Goal: Task Accomplishment & Management: Complete application form

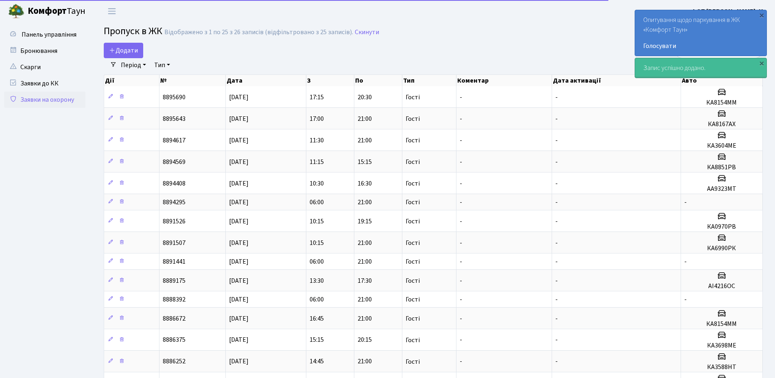
select select "25"
click at [761, 63] on div "×" at bounding box center [762, 63] width 8 height 8
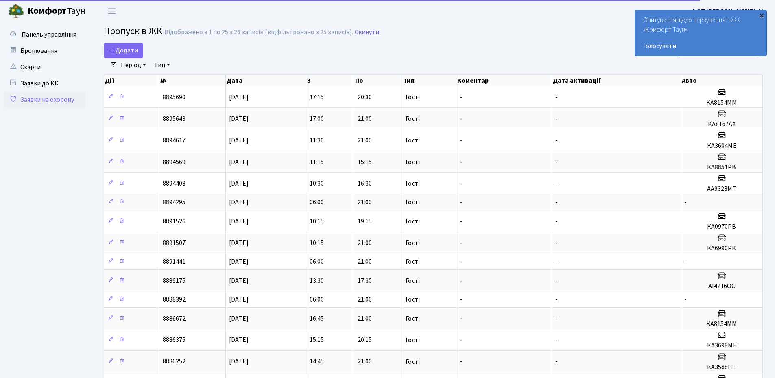
click at [762, 15] on div "×" at bounding box center [762, 15] width 8 height 8
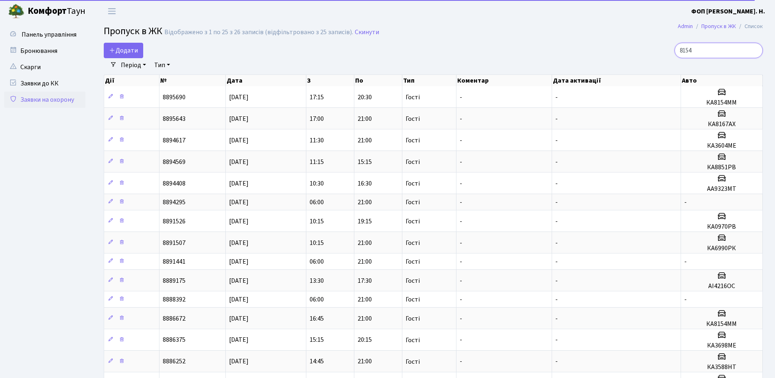
click at [725, 48] on input "8154" at bounding box center [719, 50] width 88 height 15
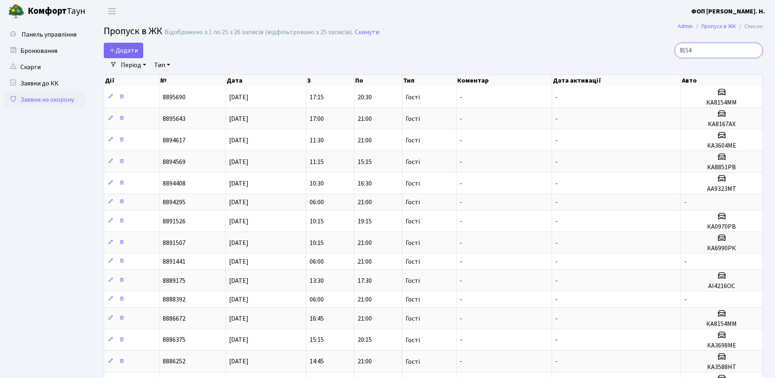
click at [725, 48] on input "8154" at bounding box center [719, 50] width 88 height 15
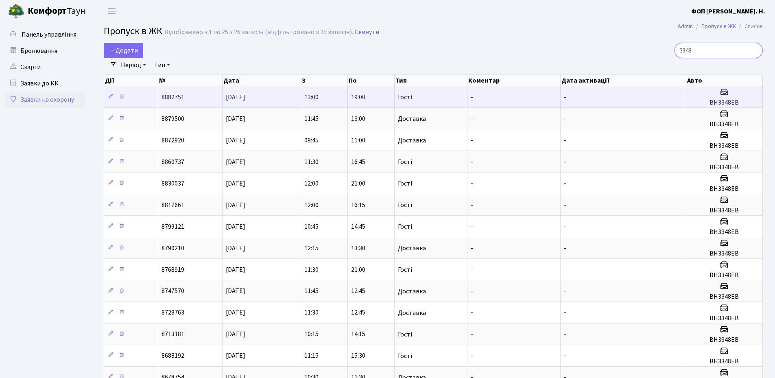
type input "3348"
drag, startPoint x: 742, startPoint y: 104, endPoint x: 706, endPoint y: 103, distance: 36.6
click at [706, 103] on h5 "ВН3348ЕВ" at bounding box center [725, 103] width 70 height 8
copy h5 "ВН3348ЕВ"
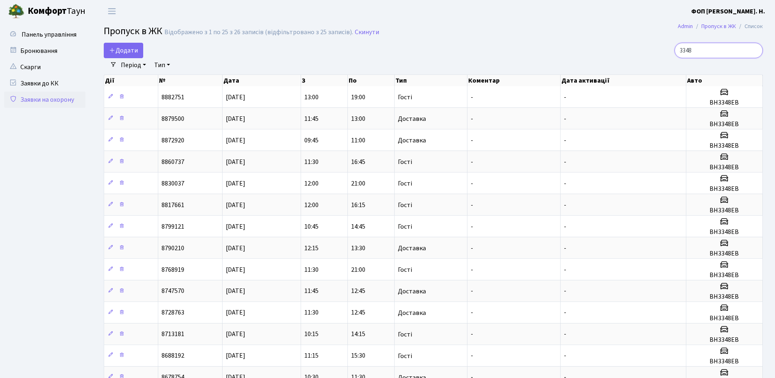
click at [710, 47] on input "3348" at bounding box center [719, 50] width 88 height 15
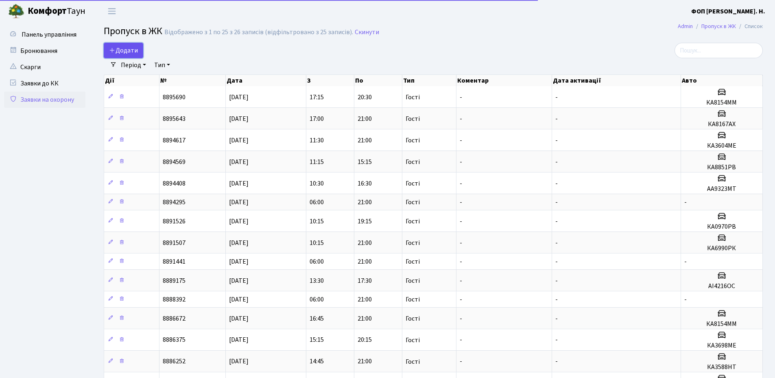
click at [119, 55] on link "Додати" at bounding box center [123, 50] width 39 height 15
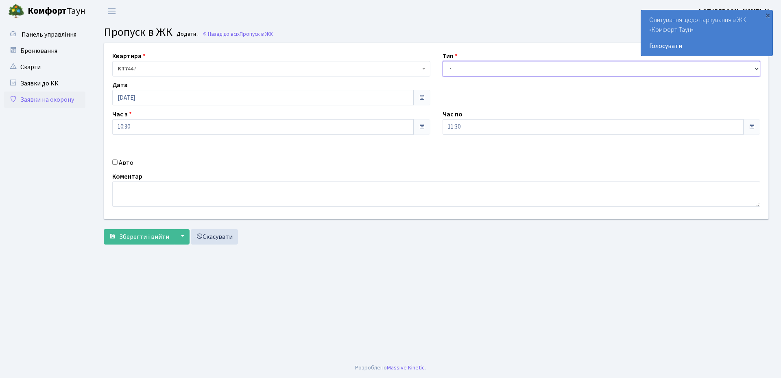
click at [498, 73] on select "- Доставка Таксі Гості Сервіс" at bounding box center [602, 68] width 318 height 15
select select "3"
click at [443, 61] on select "- Доставка Таксі Гості Сервіс" at bounding box center [602, 68] width 318 height 15
click at [467, 128] on input "11:30" at bounding box center [593, 126] width 301 height 15
click at [467, 156] on icon at bounding box center [465, 155] width 22 height 22
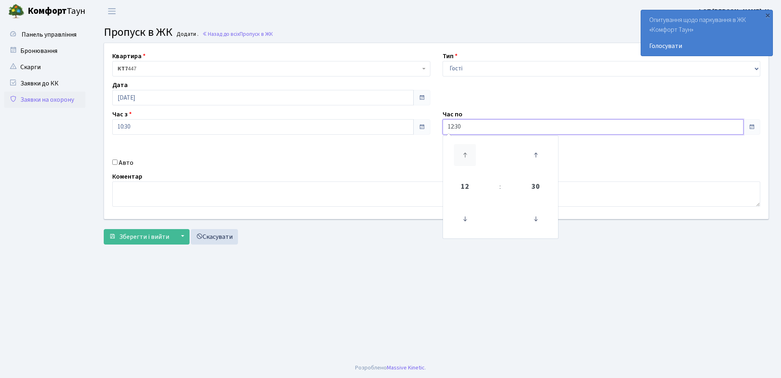
click at [467, 156] on icon at bounding box center [465, 155] width 22 height 22
type input "14:30"
click at [130, 164] on label "Авто" at bounding box center [126, 163] width 15 height 10
click at [118, 164] on input "Авто" at bounding box center [114, 161] width 5 height 5
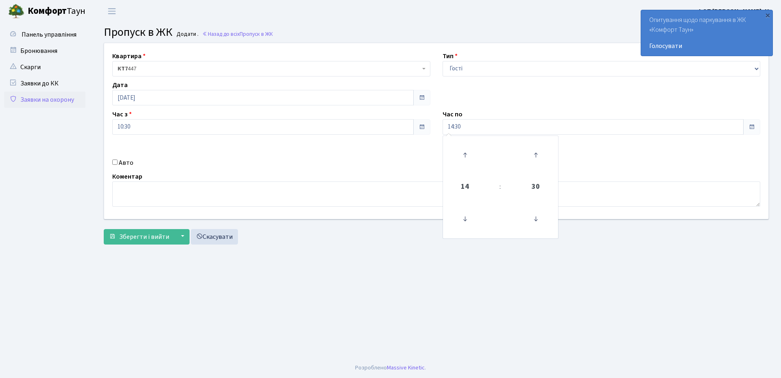
checkbox input "true"
click at [510, 161] on input "text" at bounding box center [602, 155] width 318 height 15
paste input "ВН3348ЕВ"
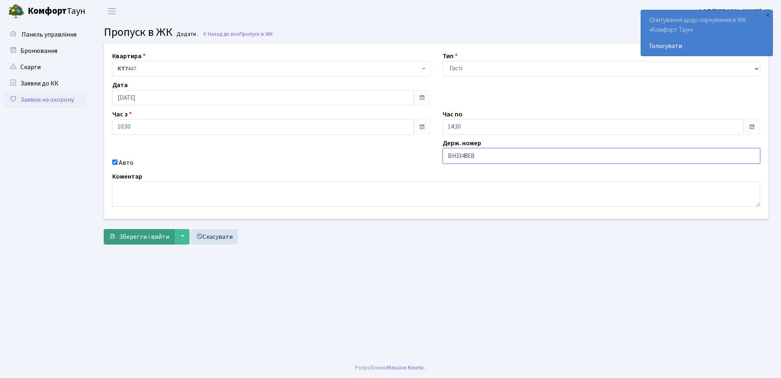
type input "ВН3348ЕВ"
click at [121, 238] on span "Зберегти і вийти" at bounding box center [144, 236] width 50 height 9
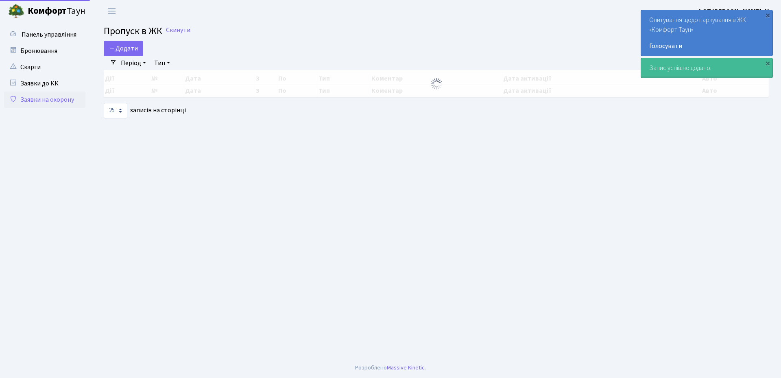
select select "25"
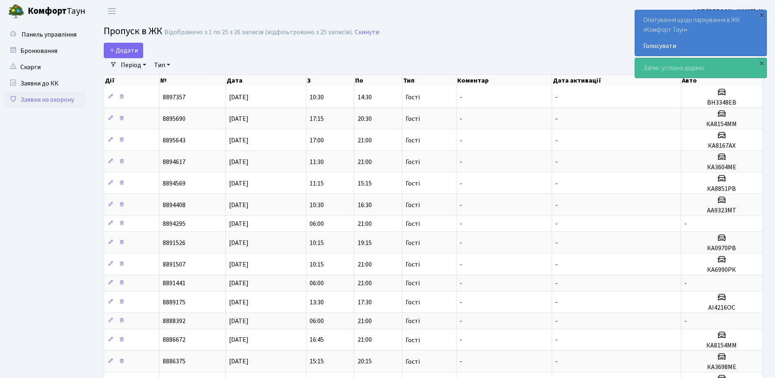
click at [483, 30] on h2 "Пропуск в ЖК Відображено з 1 по 25 з 26 записів (відфільтровано з 25 записів). …" at bounding box center [433, 33] width 659 height 14
